Goal: Information Seeking & Learning: Understand process/instructions

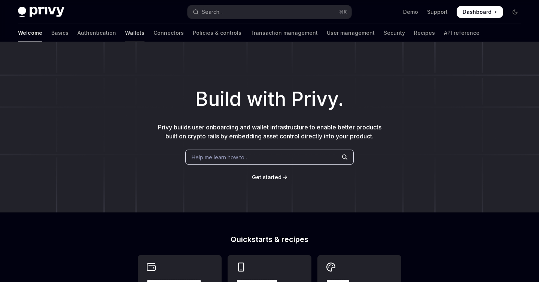
click at [125, 37] on link "Wallets" at bounding box center [134, 33] width 19 height 18
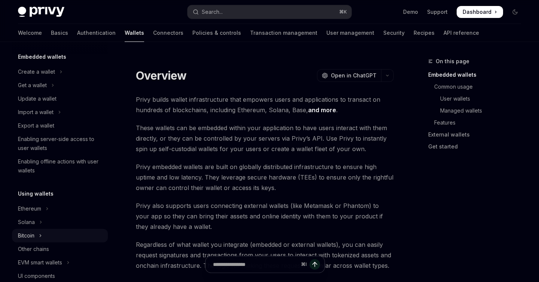
scroll to position [48, 0]
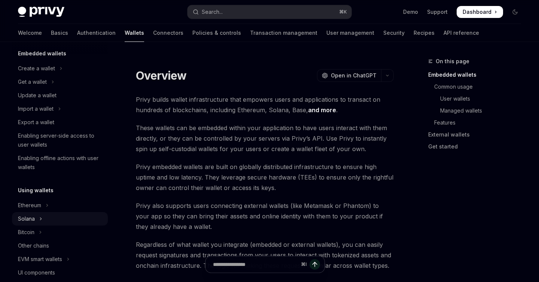
click at [35, 215] on button "Solana" at bounding box center [60, 218] width 96 height 13
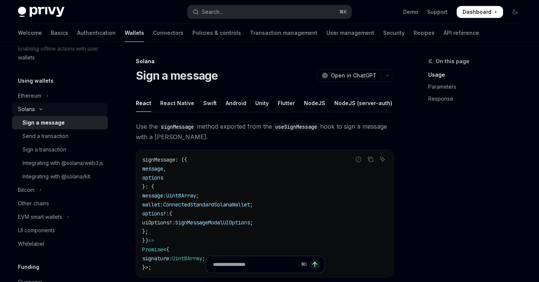
scroll to position [172, 0]
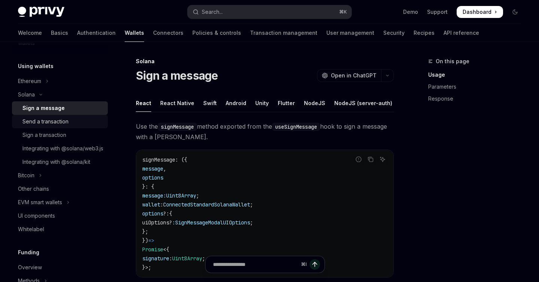
click at [46, 121] on div "Send a transaction" at bounding box center [45, 121] width 46 height 9
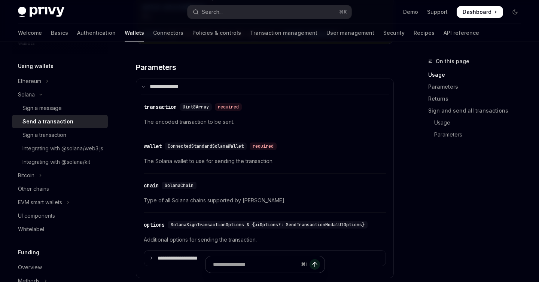
scroll to position [764, 0]
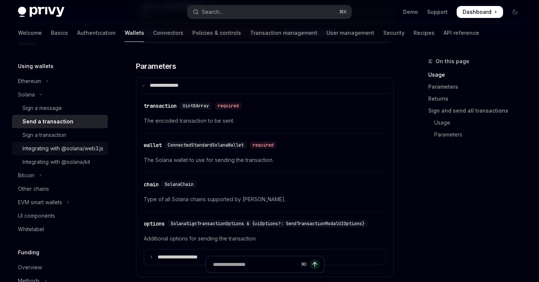
click at [61, 152] on div "Integrating with @solana/web3.js" at bounding box center [62, 148] width 81 height 9
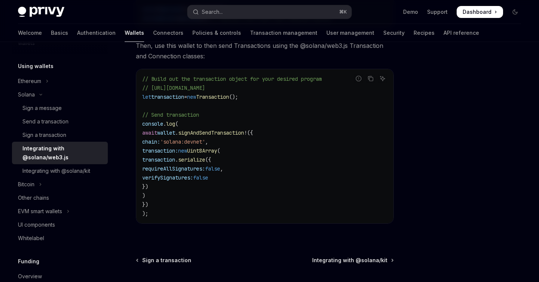
scroll to position [285, 0]
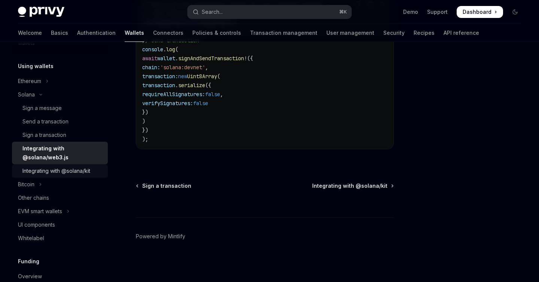
click at [74, 168] on div "Integrating with @solana/kit" at bounding box center [56, 170] width 68 height 9
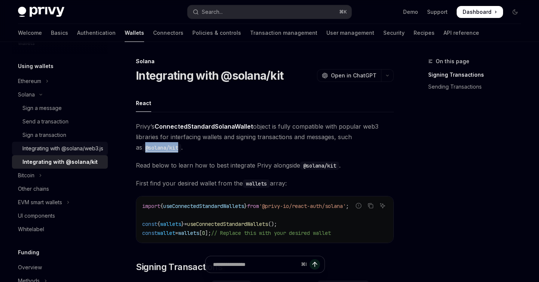
click at [33, 153] on div "Integrating with @solana/web3.js" at bounding box center [62, 148] width 81 height 9
type textarea "*"
